Goal: Task Accomplishment & Management: Manage account settings

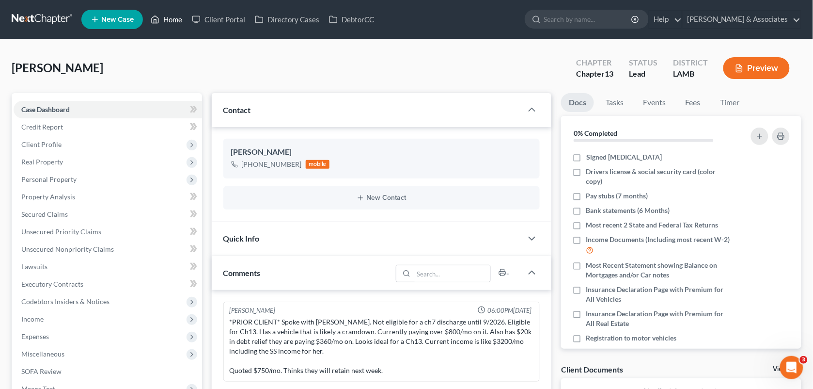
click at [169, 20] on link "Home" at bounding box center [166, 19] width 41 height 17
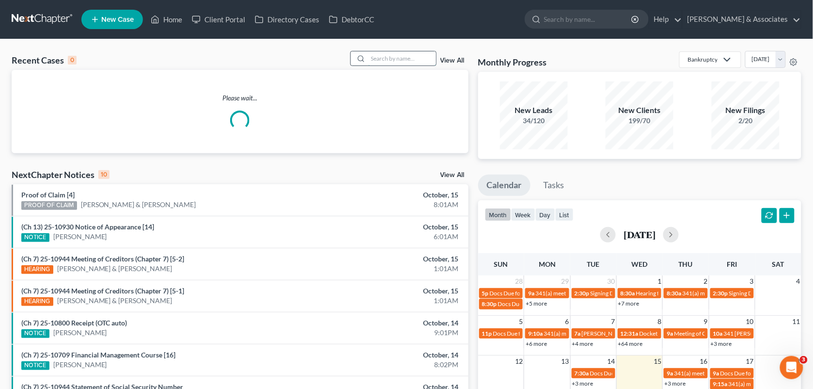
click at [384, 56] on input "search" at bounding box center [402, 58] width 68 height 14
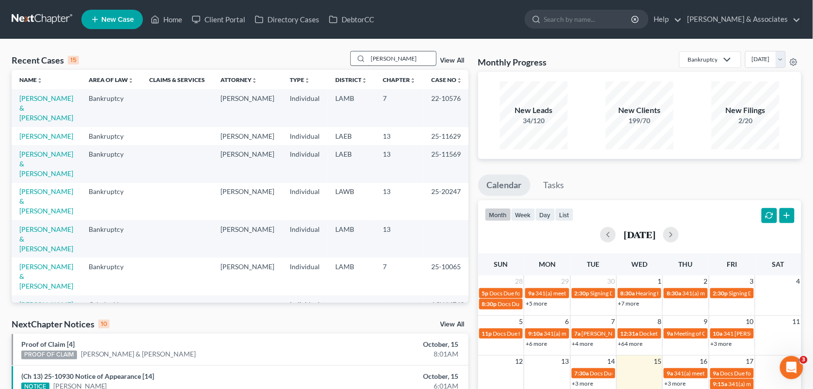
type input "[PERSON_NAME]"
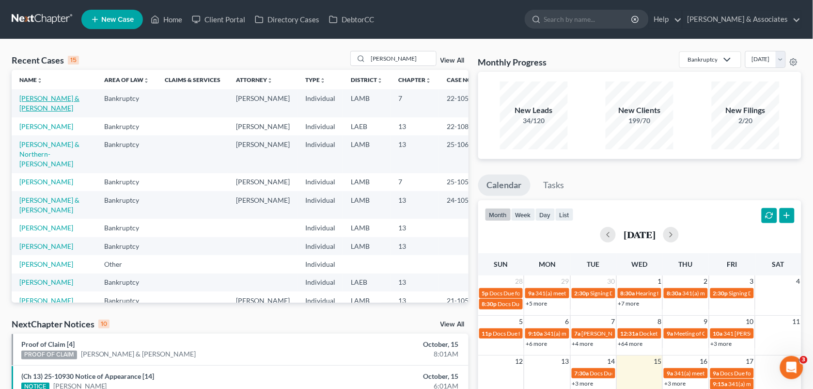
click at [57, 96] on link "[PERSON_NAME] & [PERSON_NAME]" at bounding box center [49, 103] width 60 height 18
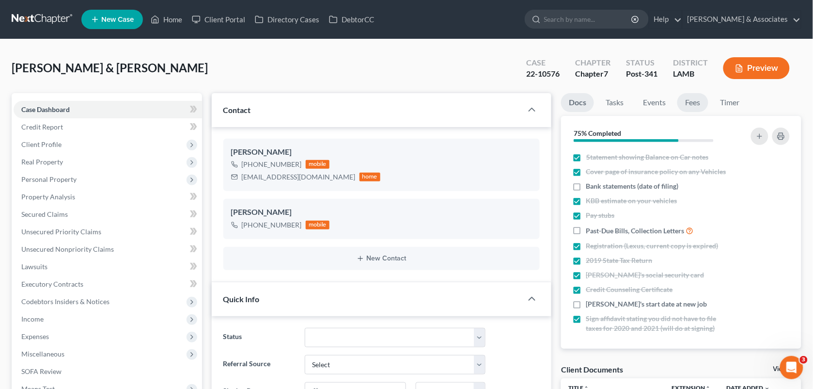
scroll to position [1622, 0]
click at [691, 103] on link "Fees" at bounding box center [693, 102] width 31 height 19
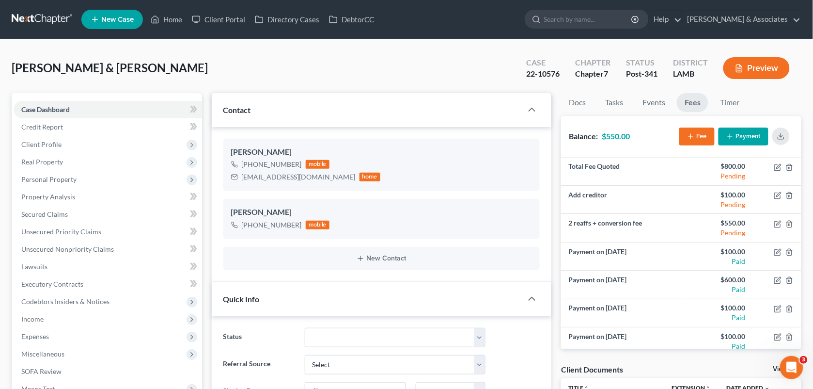
scroll to position [8, 0]
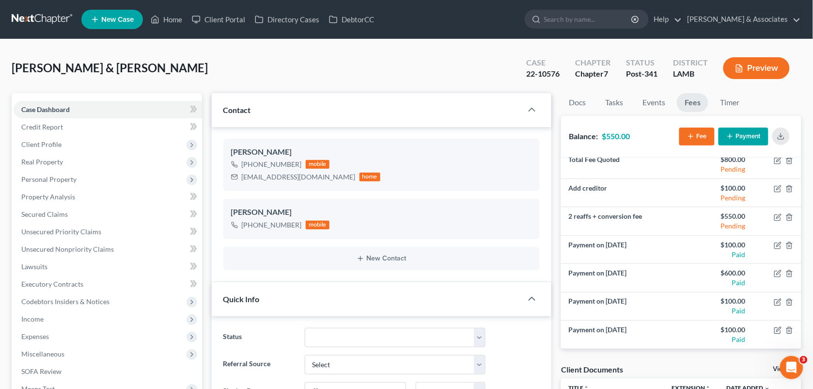
click at [452, 85] on div "[PERSON_NAME] & [PERSON_NAME] Upgraded Case 22-10576 Chapter Chapter 7 Status P…" at bounding box center [407, 72] width 790 height 42
click at [367, 73] on div "[PERSON_NAME] & [PERSON_NAME] Upgraded Case 22-10576 Chapter Chapter 7 Status P…" at bounding box center [407, 72] width 790 height 42
click at [166, 22] on link "Home" at bounding box center [166, 19] width 41 height 17
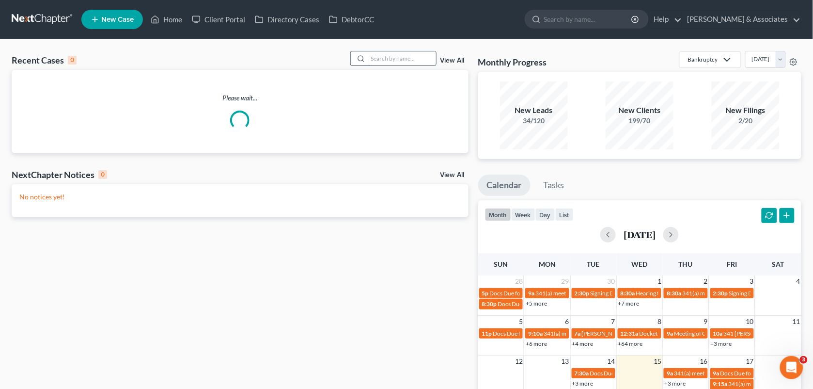
click at [379, 52] on input "search" at bounding box center [402, 58] width 68 height 14
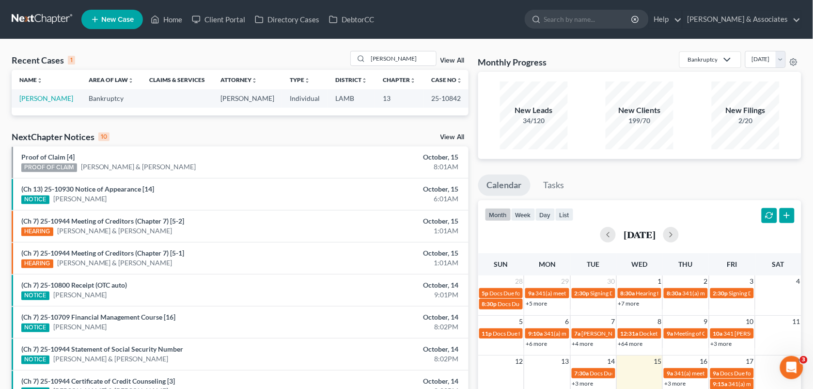
click at [473, 26] on ul "New Case Home Client Portal Directory Cases DebtorCC - No Result - See all resu…" at bounding box center [441, 19] width 720 height 25
click at [394, 57] on input "[PERSON_NAME]" at bounding box center [402, 58] width 68 height 14
drag, startPoint x: 394, startPoint y: 57, endPoint x: 349, endPoint y: 59, distance: 45.1
click at [349, 59] on div "Recent Cases 1 [PERSON_NAME] View All" at bounding box center [240, 60] width 457 height 19
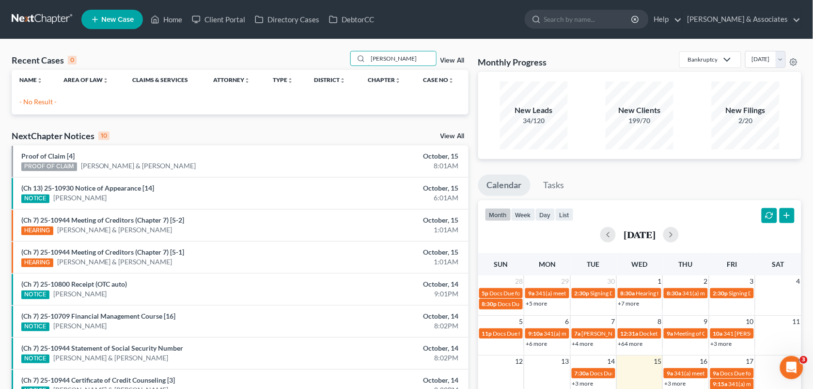
drag, startPoint x: 400, startPoint y: 65, endPoint x: 348, endPoint y: 58, distance: 52.8
click at [348, 58] on div "Recent Cases 0 [PERSON_NAME] View All" at bounding box center [240, 60] width 457 height 19
type input "[PERSON_NAME]"
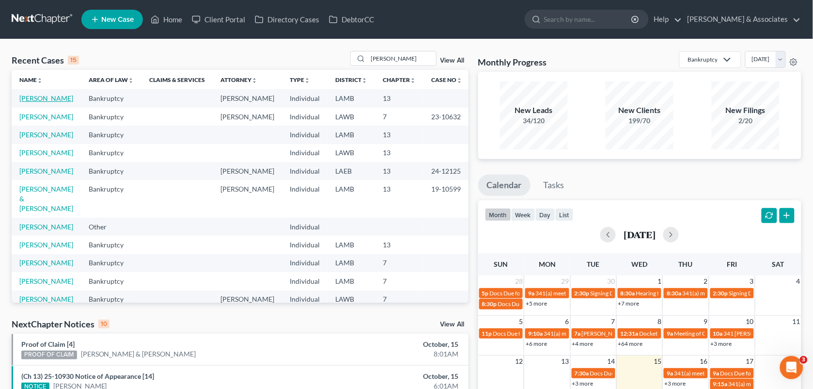
click at [27, 102] on link "[PERSON_NAME]" at bounding box center [46, 98] width 54 height 8
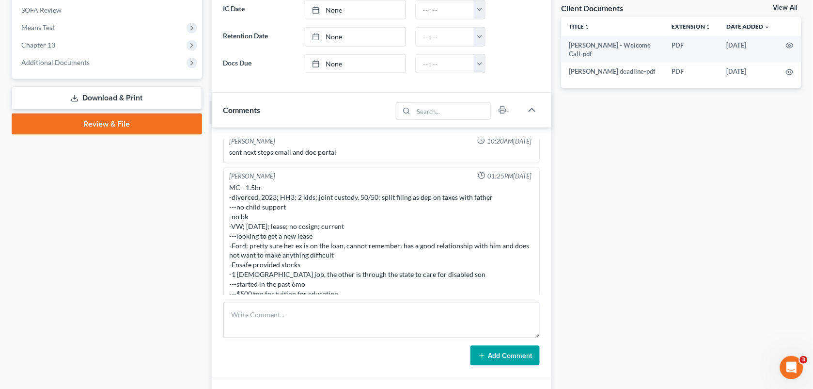
scroll to position [524, 0]
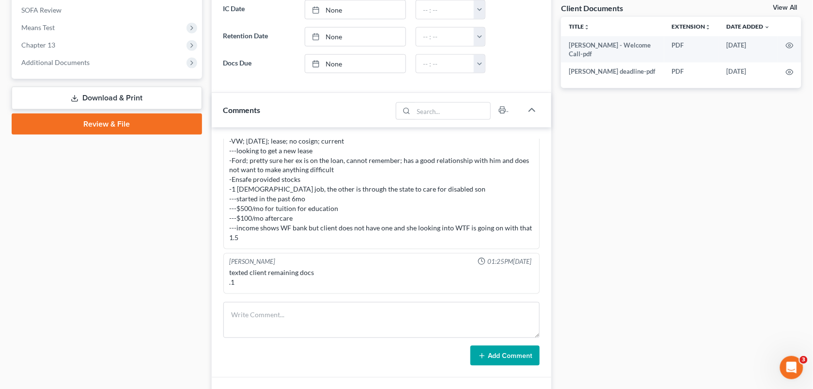
drag, startPoint x: 812, startPoint y: 210, endPoint x: 813, endPoint y: 175, distance: 34.4
click at [813, 175] on html "Home New Case Client Portal Directory Cases DebtorCC [PERSON_NAME] & Associates…" at bounding box center [406, 95] width 813 height 912
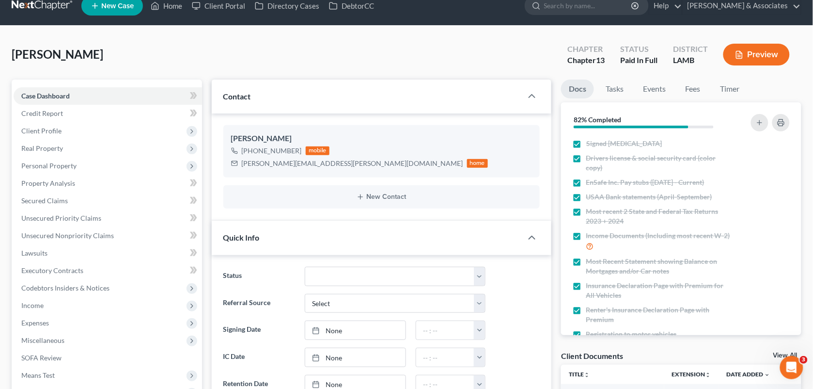
scroll to position [12, 0]
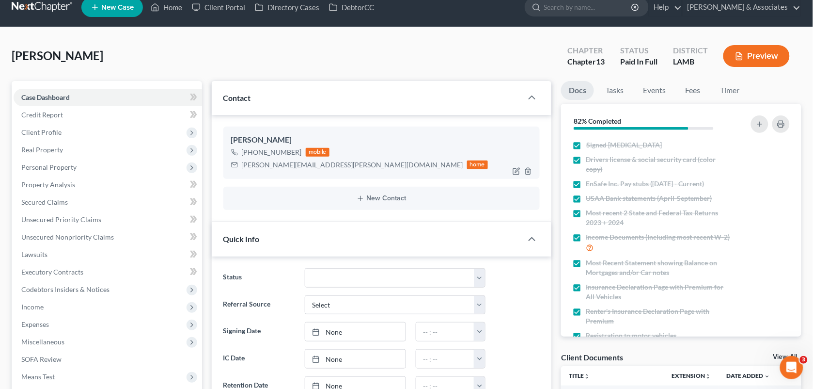
drag, startPoint x: 299, startPoint y: 154, endPoint x: 253, endPoint y: 154, distance: 45.6
click at [253, 154] on div "[PHONE_NUMBER] mobile" at bounding box center [359, 152] width 257 height 13
copy div "609) 280-1499"
click at [340, 54] on div "[PERSON_NAME] Upgraded Chapter Chapter 13 Status Paid In Full District [GEOGRAP…" at bounding box center [407, 60] width 790 height 42
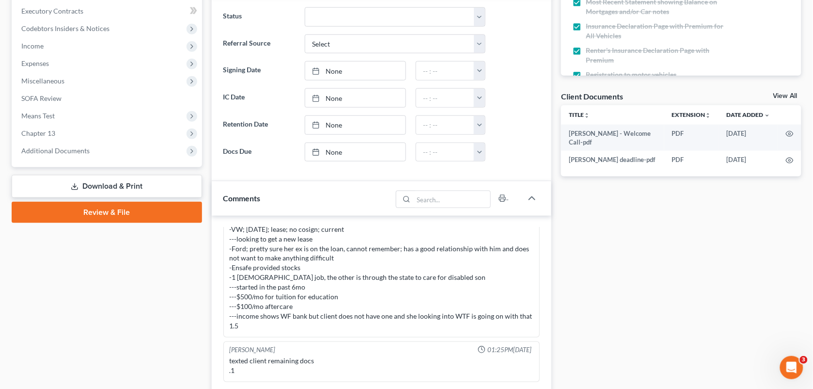
scroll to position [371, 0]
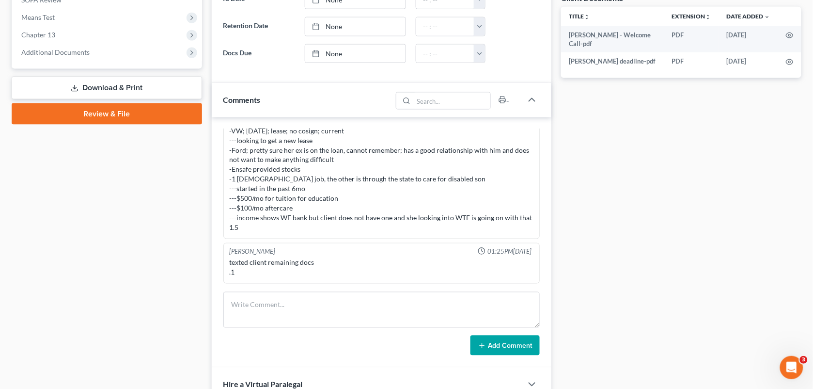
click at [403, 282] on div "[PERSON_NAME] 01:25PM[DATE] texted client remaining docs .1" at bounding box center [381, 263] width 317 height 41
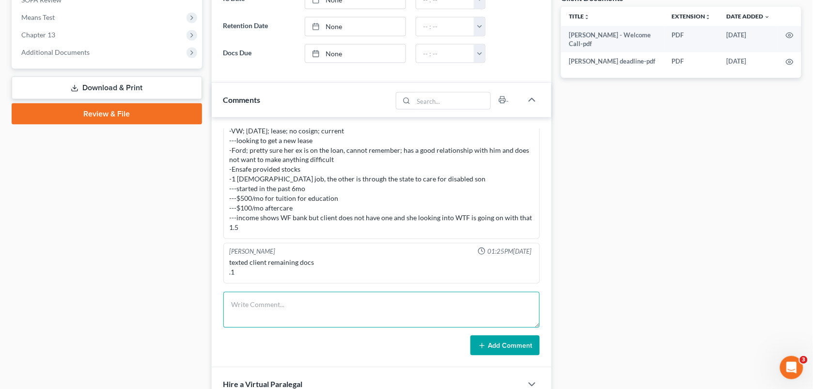
click at [374, 308] on textarea at bounding box center [381, 310] width 317 height 36
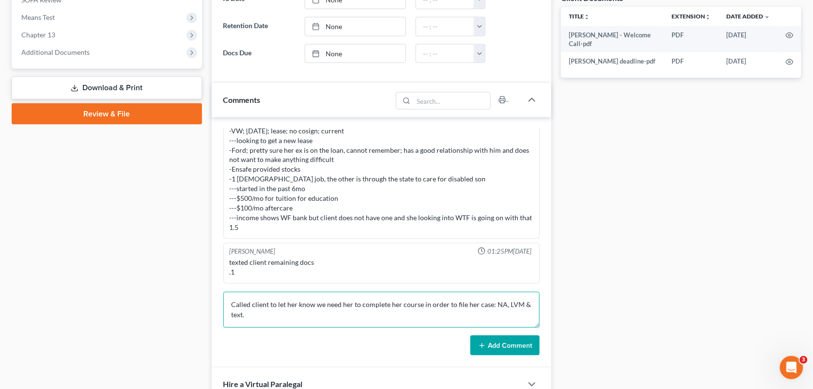
drag, startPoint x: 256, startPoint y: 319, endPoint x: 494, endPoint y: 308, distance: 238.7
click at [494, 308] on textarea "Called client to let her know we need her to complete her course in order to fi…" at bounding box center [381, 310] width 317 height 36
type textarea "Called client to let her know we need her to complete her course in order to fi…"
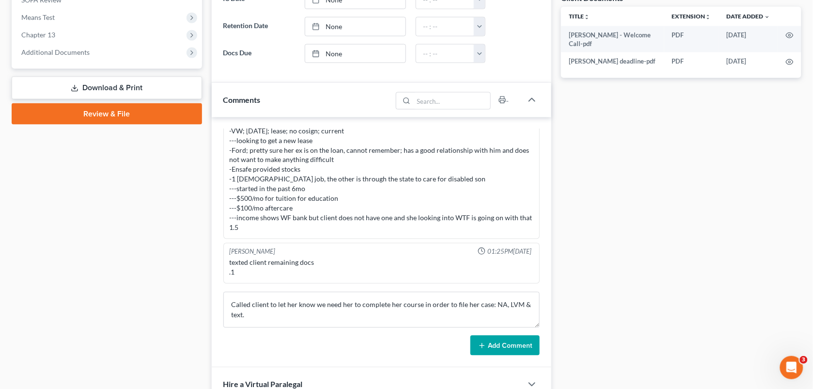
click at [488, 339] on button "Add Comment" at bounding box center [505, 345] width 69 height 20
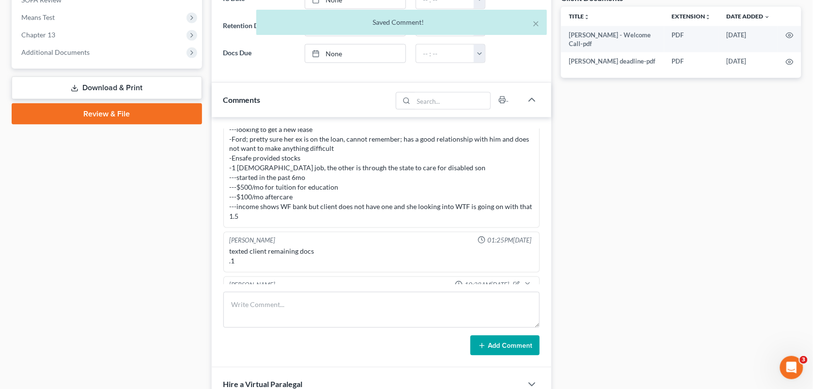
scroll to position [570, 0]
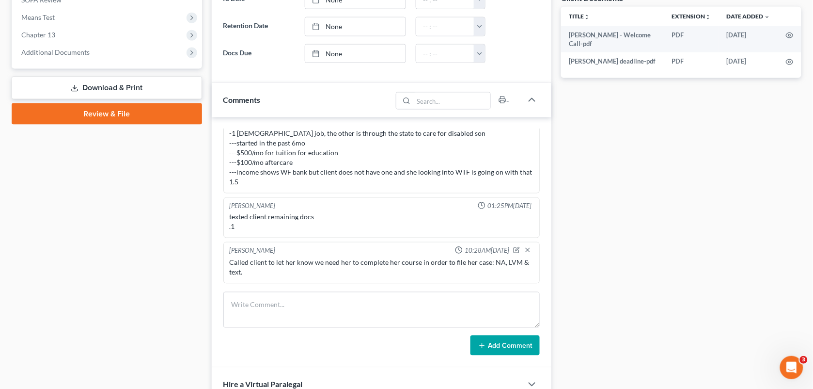
drag, startPoint x: 181, startPoint y: 180, endPoint x: 628, endPoint y: 95, distance: 455.3
click at [181, 180] on div "Case Dashboard Payments Invoices Payments Payments Credit Report Client Profile" at bounding box center [107, 113] width 200 height 782
click at [588, 197] on div "Docs Tasks Events Fees Timer 82% Completed Nothing here yet! Signed [MEDICAL_DA…" at bounding box center [681, 113] width 250 height 782
click at [576, 279] on div "Docs Tasks Events Fees Timer 82% Completed Nothing here yet! Signed [MEDICAL_DA…" at bounding box center [681, 113] width 250 height 782
click at [305, 98] on div "Comments" at bounding box center [302, 99] width 181 height 33
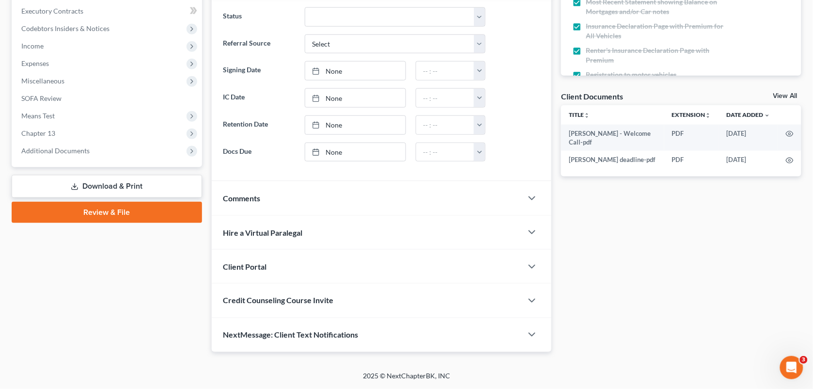
scroll to position [274, 0]
drag, startPoint x: 813, startPoint y: 186, endPoint x: 820, endPoint y: 111, distance: 75.4
click at [813, 111] on html "Home New Case Client Portal Directory Cases DebtorCC [PERSON_NAME] & Associates…" at bounding box center [406, 58] width 813 height 662
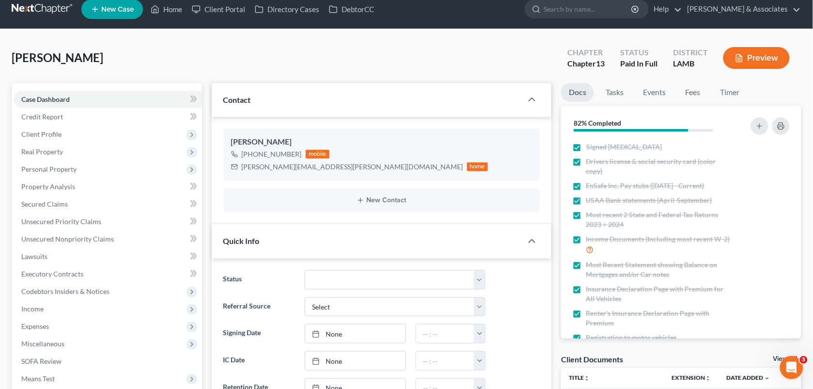
scroll to position [2, 0]
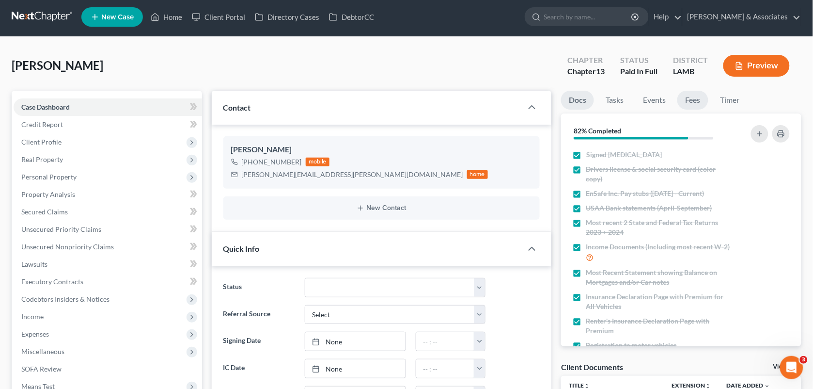
click at [690, 97] on link "Fees" at bounding box center [693, 100] width 31 height 19
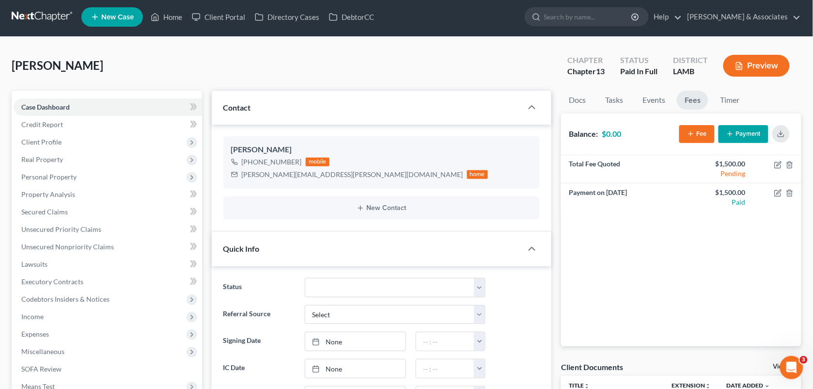
click at [513, 32] on nav "Home New Case Client Portal Directory Cases DebtorCC [PERSON_NAME] & Associates…" at bounding box center [406, 17] width 813 height 39
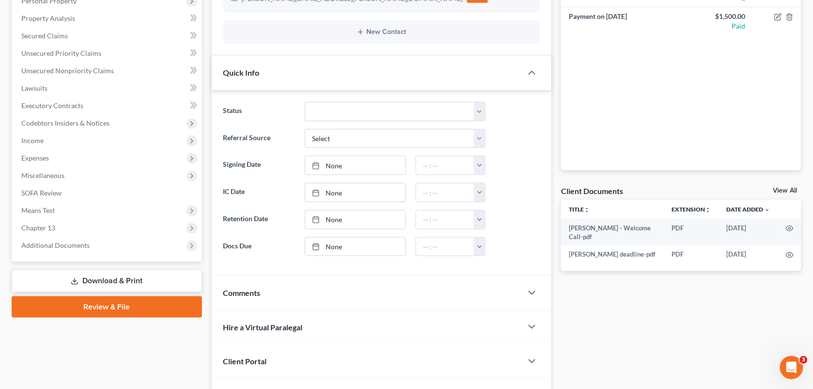
scroll to position [274, 0]
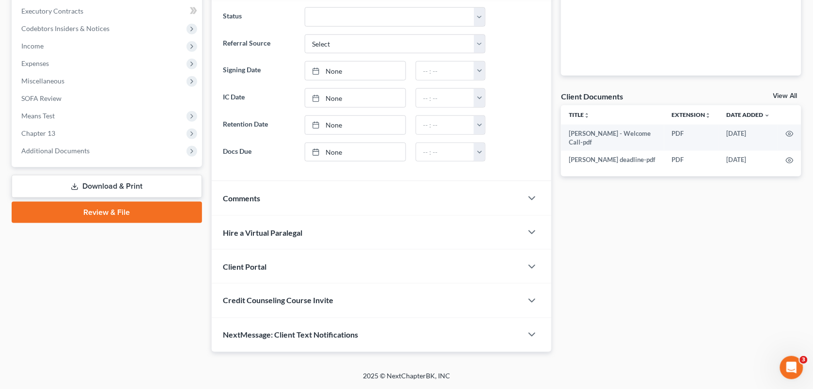
click at [478, 197] on div "Comments" at bounding box center [367, 197] width 311 height 33
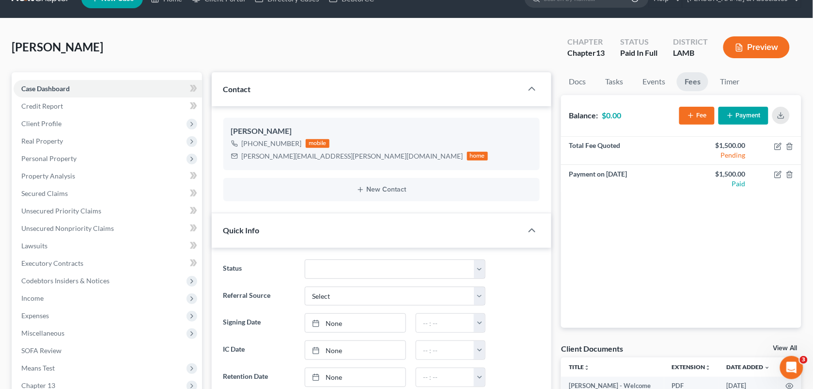
scroll to position [0, 0]
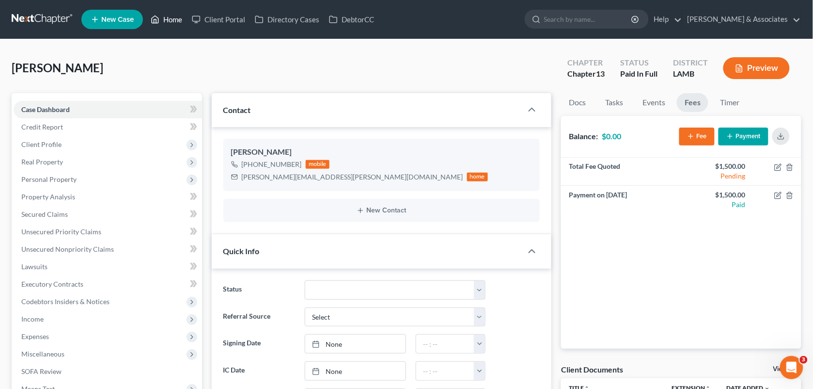
click at [169, 21] on link "Home" at bounding box center [166, 19] width 41 height 17
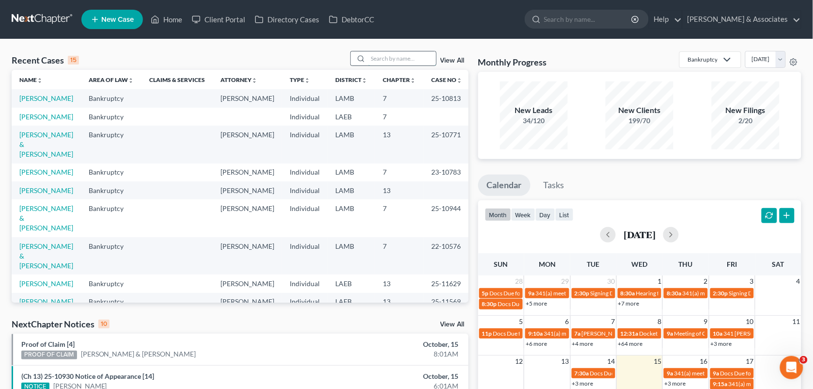
click at [381, 57] on input "search" at bounding box center [402, 58] width 68 height 14
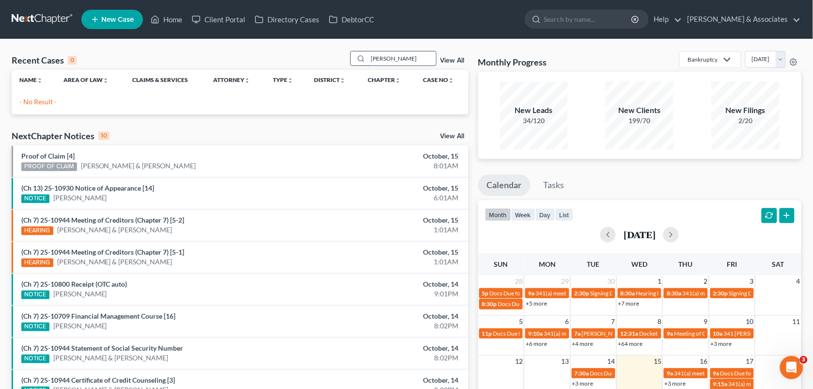
drag, startPoint x: 404, startPoint y: 59, endPoint x: 351, endPoint y: 57, distance: 52.4
click at [351, 57] on div "[PERSON_NAME]" at bounding box center [393, 58] width 86 height 15
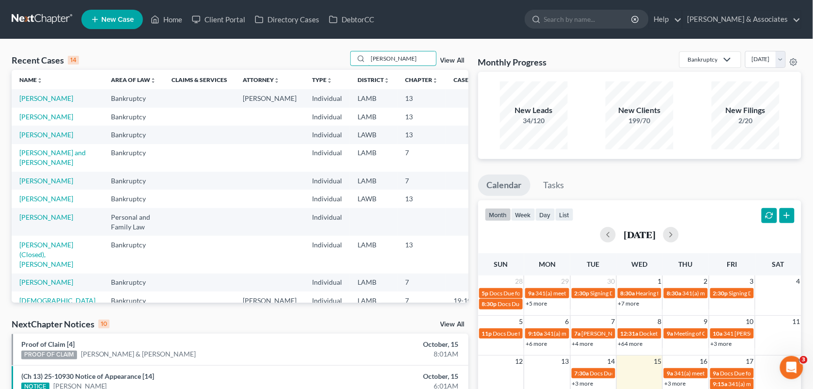
drag, startPoint x: 410, startPoint y: 60, endPoint x: 310, endPoint y: 69, distance: 100.3
click at [310, 69] on div "Recent Cases 14 [PERSON_NAME] View All Name unfold_more expand_more expand_less…" at bounding box center [240, 177] width 457 height 252
type input "merc"
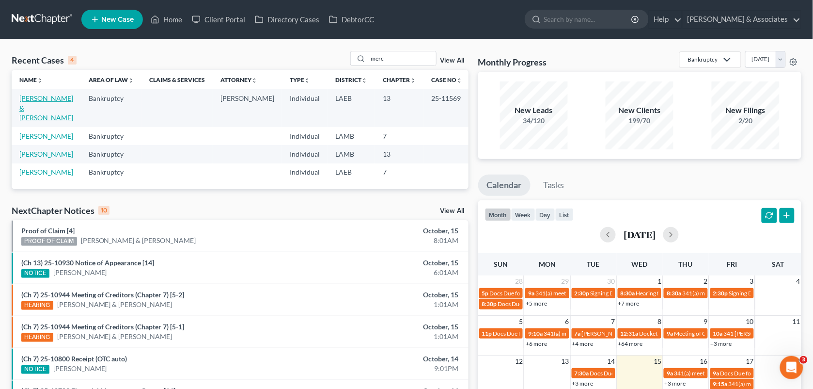
click at [65, 100] on link "[PERSON_NAME] & [PERSON_NAME]" at bounding box center [46, 108] width 54 height 28
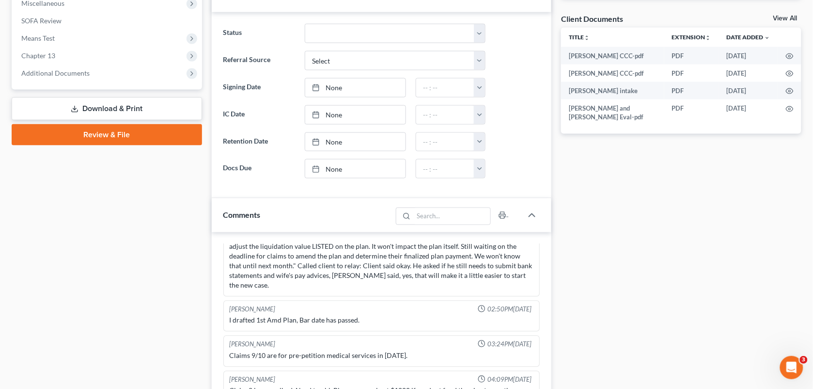
scroll to position [555, 0]
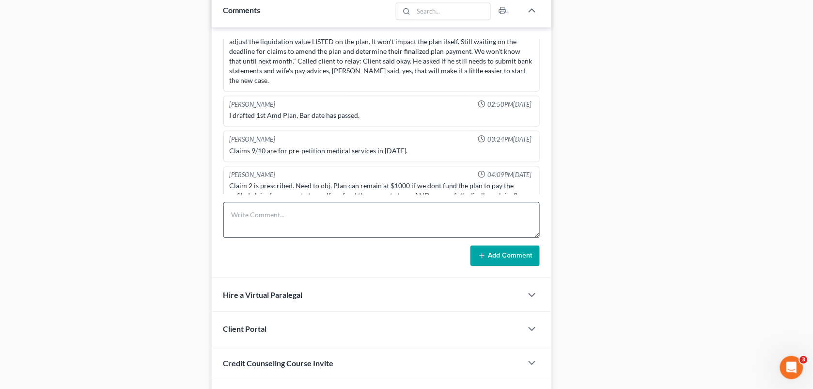
drag, startPoint x: 375, startPoint y: 250, endPoint x: 360, endPoint y: 229, distance: 25.0
click at [360, 229] on form "Add Comment" at bounding box center [381, 234] width 317 height 64
click at [360, 229] on textarea at bounding box center [381, 220] width 317 height 36
type textarea "Client received letter stating that the proposed plan is unfeasible. Seeing MCD…"
click at [478, 250] on button "Add Comment" at bounding box center [505, 255] width 69 height 20
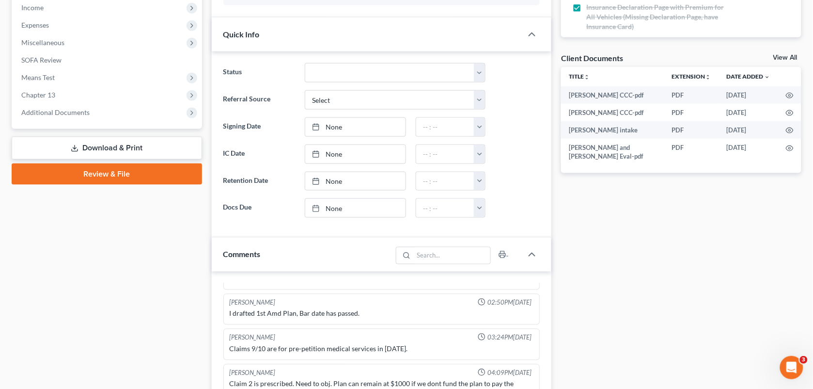
scroll to position [296, 0]
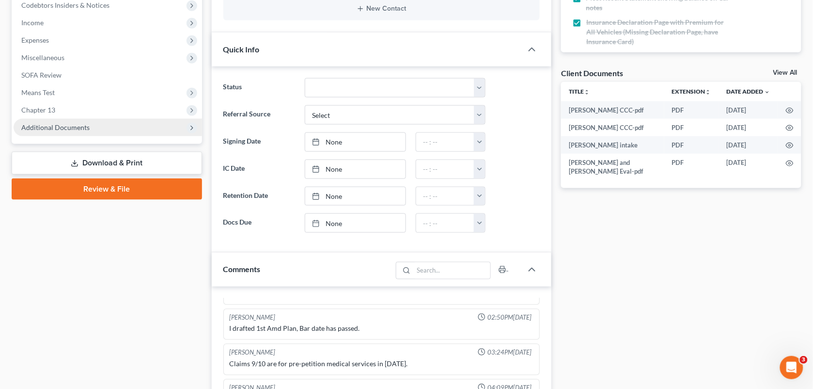
click at [90, 126] on span "Additional Documents" at bounding box center [108, 127] width 189 height 17
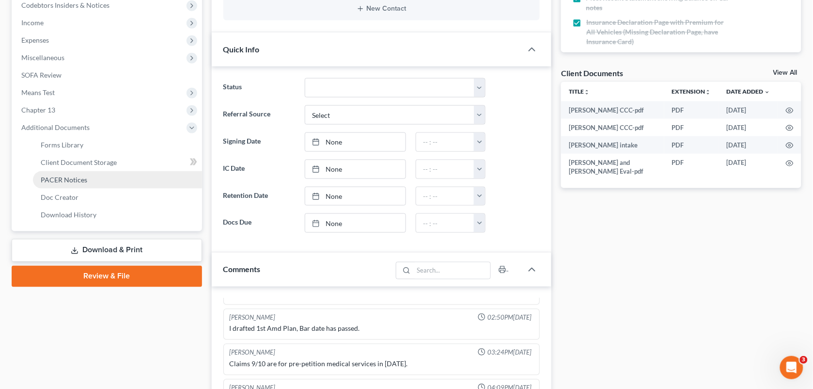
click at [81, 171] on link "PACER Notices" at bounding box center [117, 179] width 169 height 17
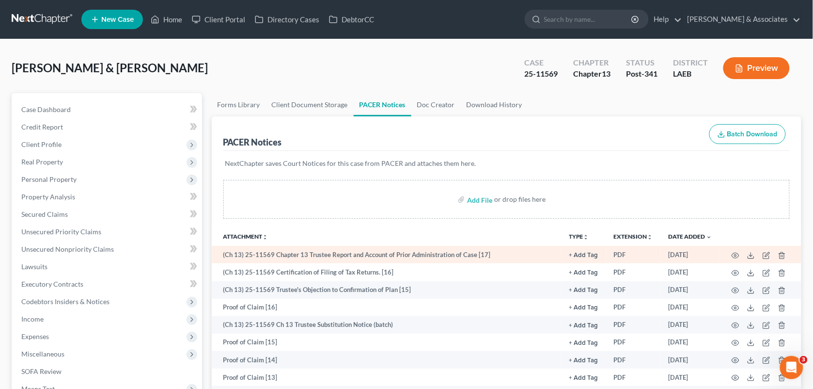
click at [731, 253] on td at bounding box center [760, 254] width 81 height 17
click at [735, 254] on circle "button" at bounding box center [736, 255] width 2 height 2
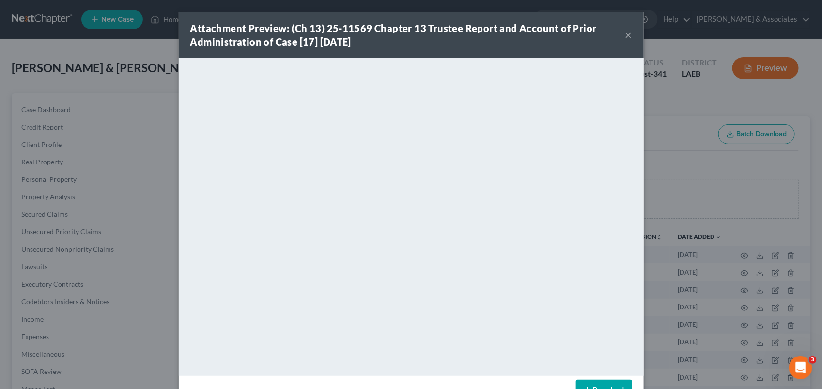
click at [626, 40] on button "×" at bounding box center [629, 35] width 7 height 12
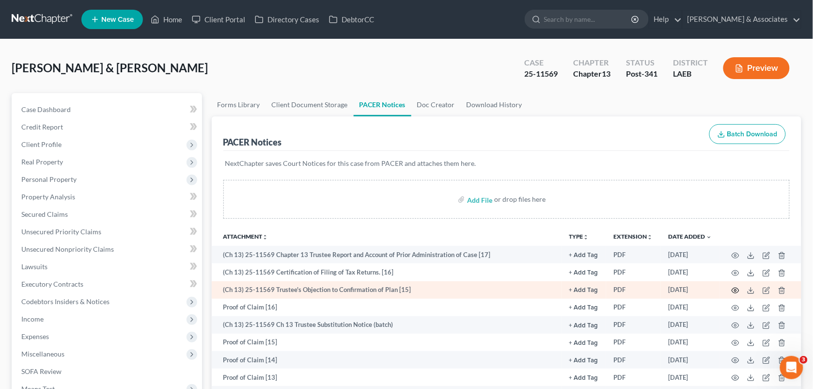
click at [733, 289] on icon "button" at bounding box center [736, 290] width 8 height 8
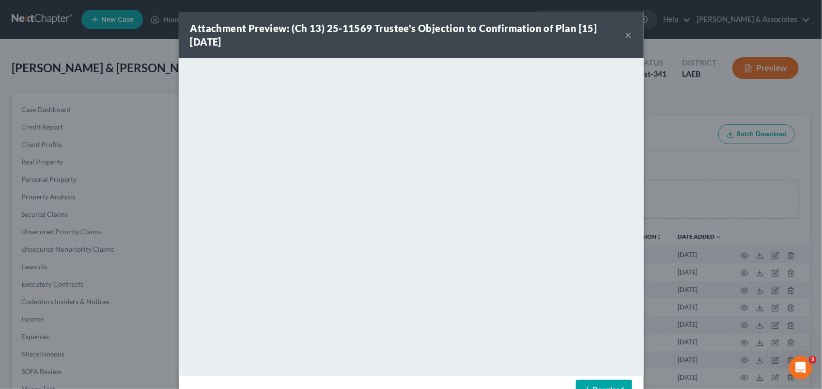
click at [626, 35] on button "×" at bounding box center [629, 35] width 7 height 12
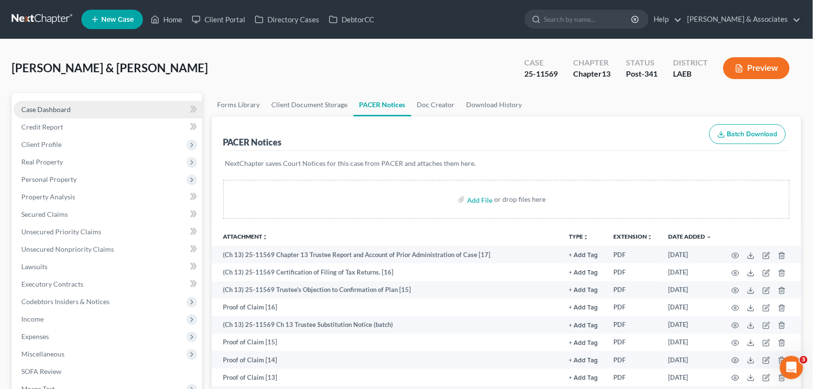
click at [127, 103] on link "Case Dashboard" at bounding box center [108, 109] width 189 height 17
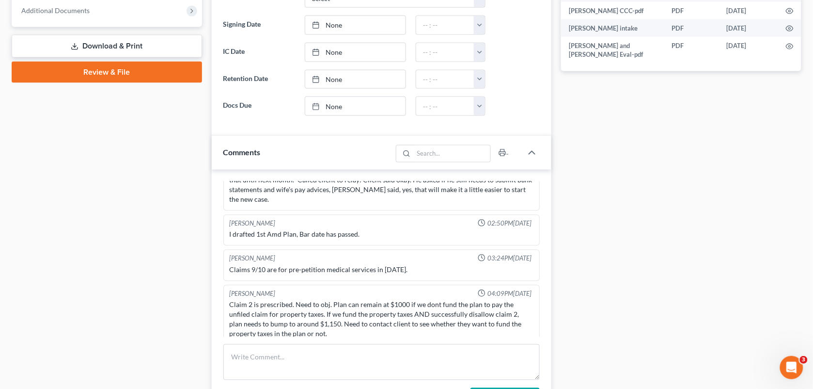
scroll to position [1888, 0]
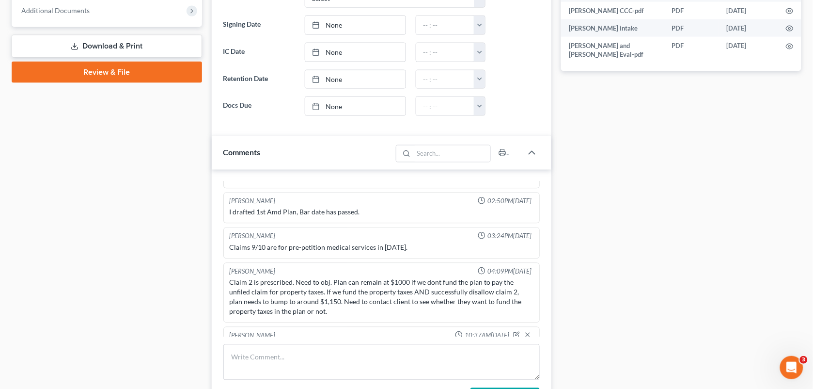
drag, startPoint x: 289, startPoint y: 30, endPoint x: 777, endPoint y: 128, distance: 497.5
click at [289, 30] on label "Signing Date" at bounding box center [259, 25] width 81 height 19
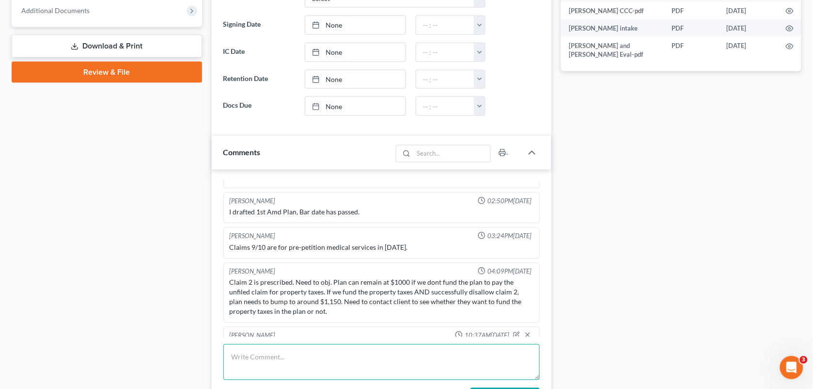
click at [313, 363] on textarea at bounding box center [381, 362] width 317 height 36
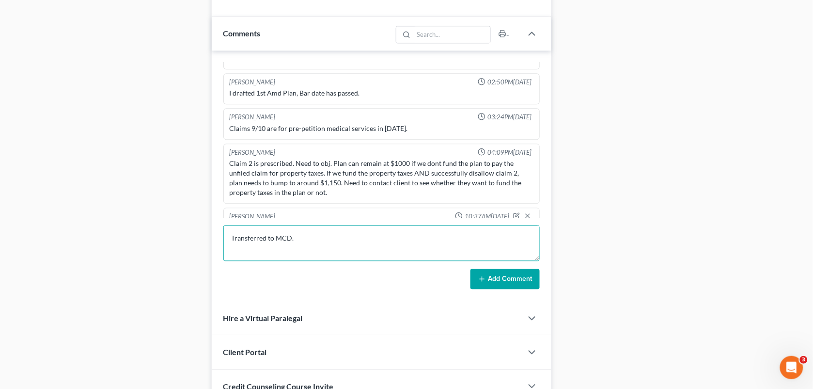
scroll to position [535, 0]
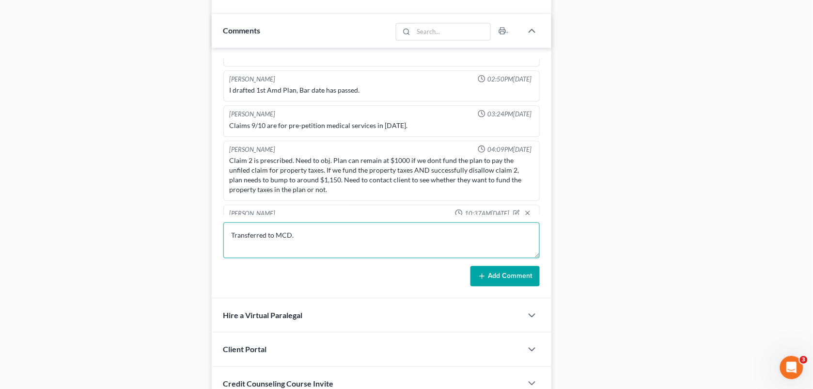
type textarea "Transferred to MCD."
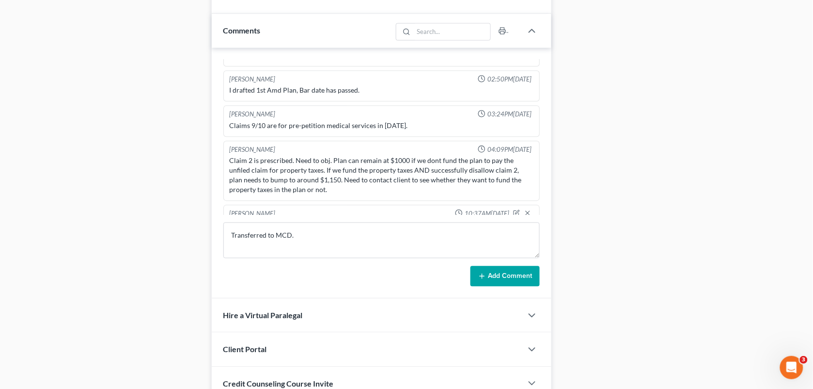
drag, startPoint x: 484, startPoint y: 294, endPoint x: 488, endPoint y: 284, distance: 10.9
click at [488, 284] on div "[PERSON_NAME] 01:20PM[DATE] Did eval with [PERSON_NAME], 2600 in [GEOGRAPHIC_DA…" at bounding box center [382, 173] width 340 height 251
click at [488, 284] on button "Add Comment" at bounding box center [505, 276] width 69 height 20
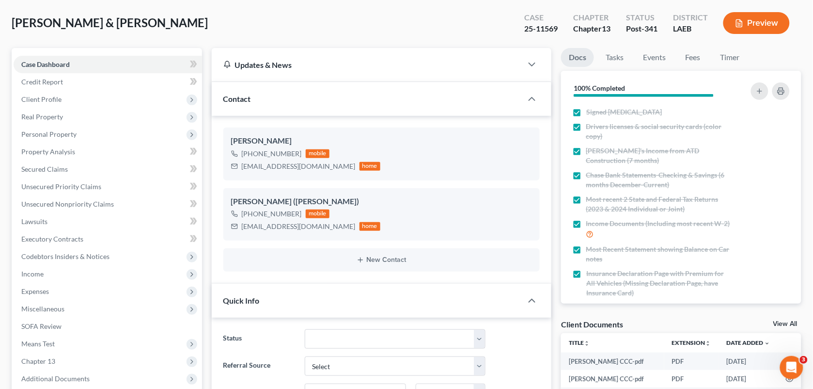
scroll to position [0, 0]
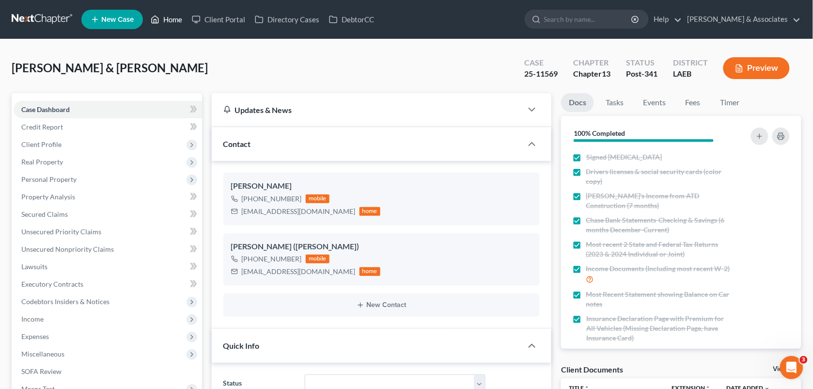
click at [169, 26] on link "Home" at bounding box center [166, 19] width 41 height 17
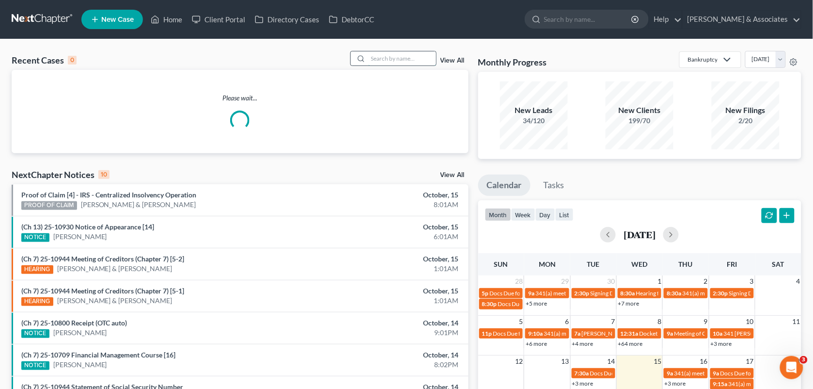
click at [383, 54] on input "search" at bounding box center [402, 58] width 68 height 14
type input "[PERSON_NAME]"
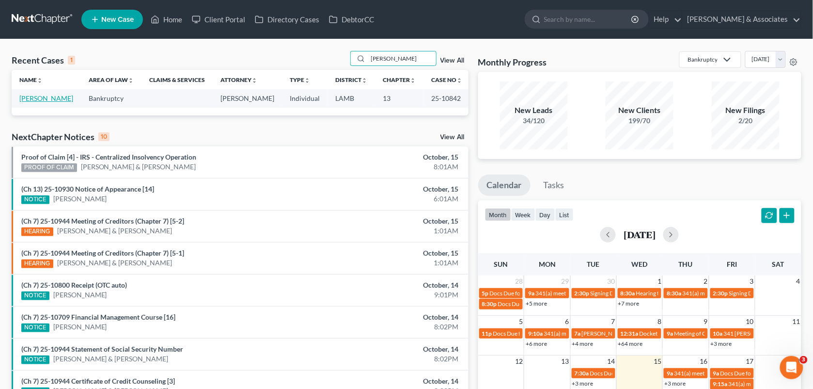
click at [29, 102] on link "[PERSON_NAME]" at bounding box center [46, 98] width 54 height 8
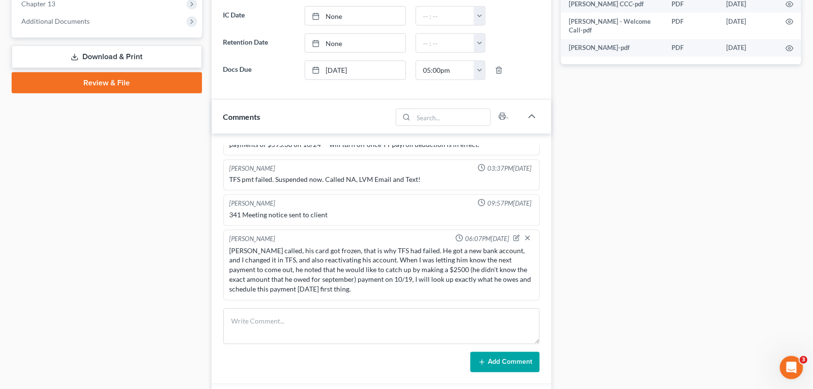
scroll to position [440, 0]
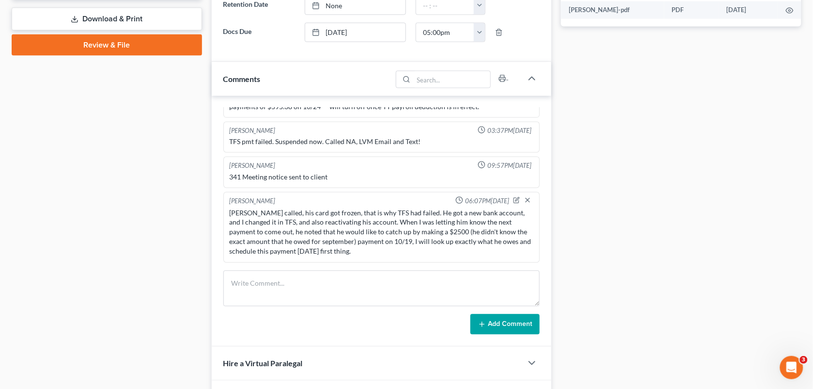
click at [721, 119] on div "Docs Tasks Events Fees Timer 82% Completed Nothing here yet! Signed [MEDICAL_DA…" at bounding box center [681, 68] width 250 height 830
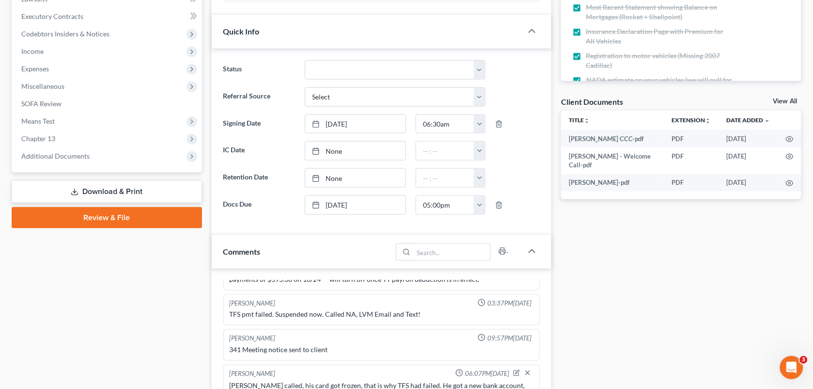
scroll to position [223, 0]
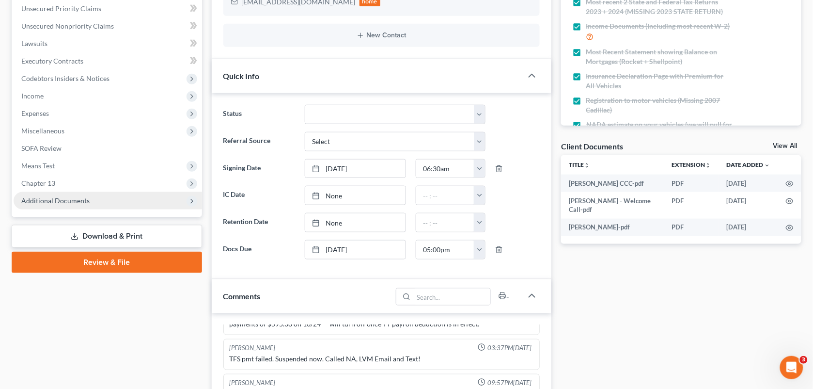
click at [97, 202] on span "Additional Documents" at bounding box center [108, 200] width 189 height 17
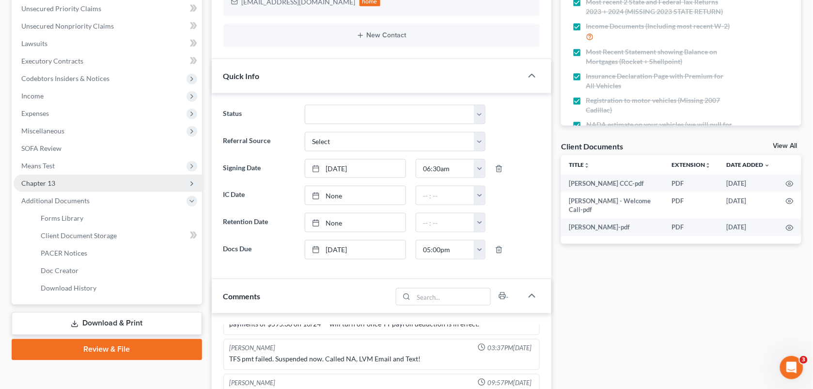
click at [92, 183] on span "Chapter 13" at bounding box center [108, 182] width 189 height 17
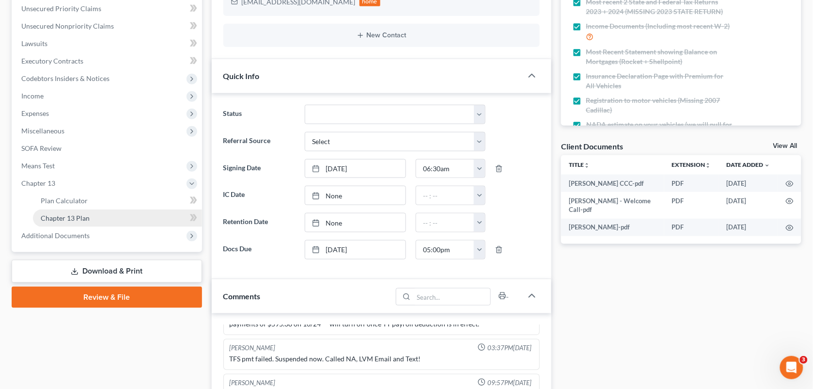
click at [86, 214] on span "Chapter 13 Plan" at bounding box center [65, 218] width 49 height 8
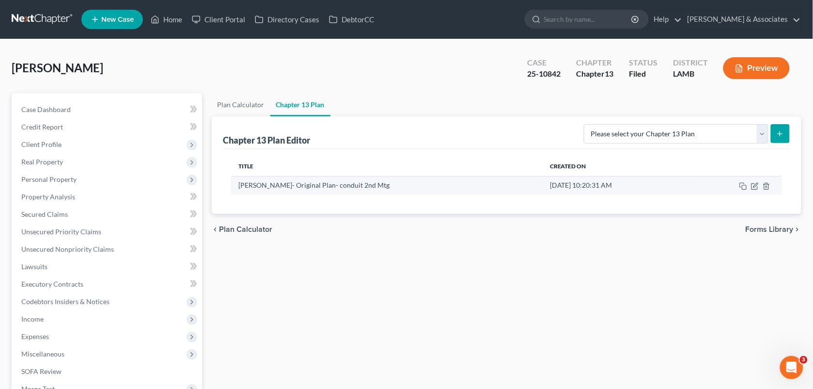
click at [337, 187] on td "[PERSON_NAME]- Original Plan- conduit 2nd Mtg" at bounding box center [387, 185] width 312 height 18
click at [757, 182] on icon "button" at bounding box center [755, 186] width 8 height 8
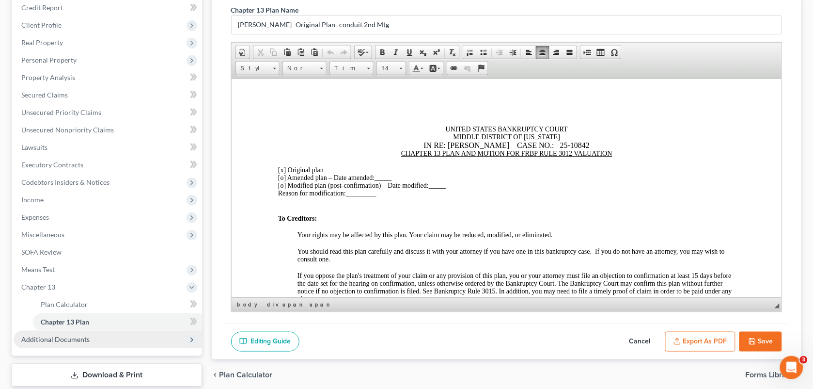
click at [74, 332] on span "Additional Documents" at bounding box center [108, 339] width 189 height 17
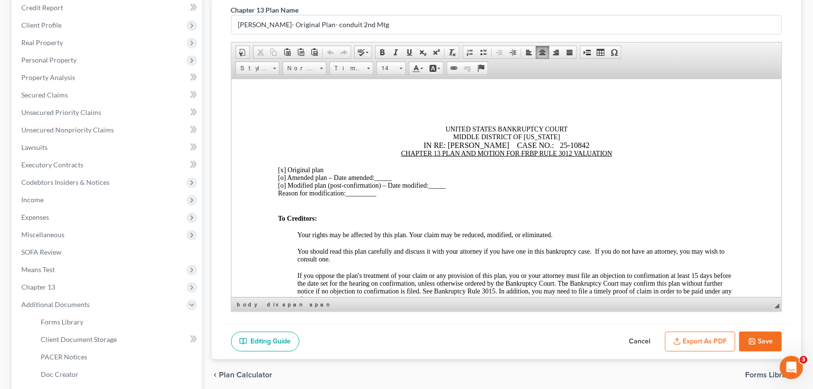
click at [213, 227] on div "Chapter 13 Plan Name [PERSON_NAME]- Original Plan- conduit 2nd Mtg Rich Text Ed…" at bounding box center [507, 178] width 590 height 362
